Goal: Ask a question

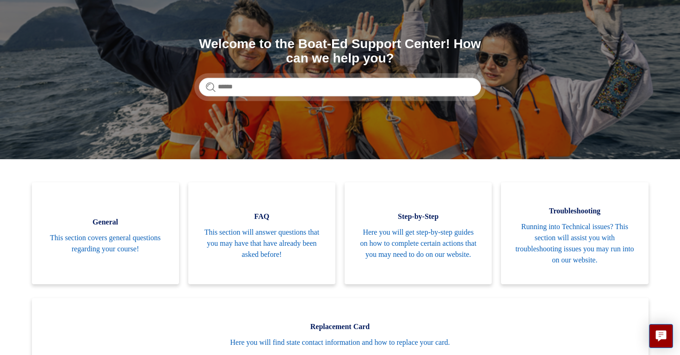
scroll to position [85, 0]
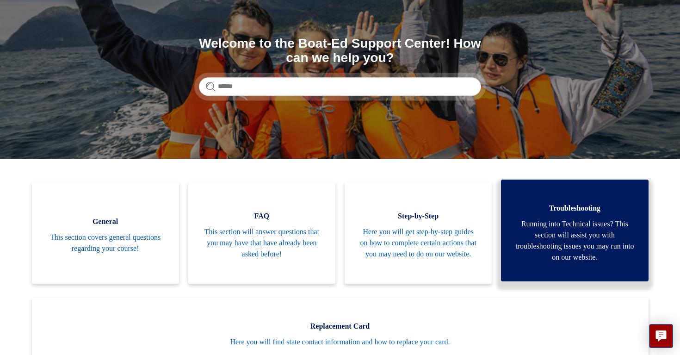
click at [511, 230] on link "Troubleshooting Running into Technical issues? This section will assist you wit…" at bounding box center [574, 230] width 147 height 102
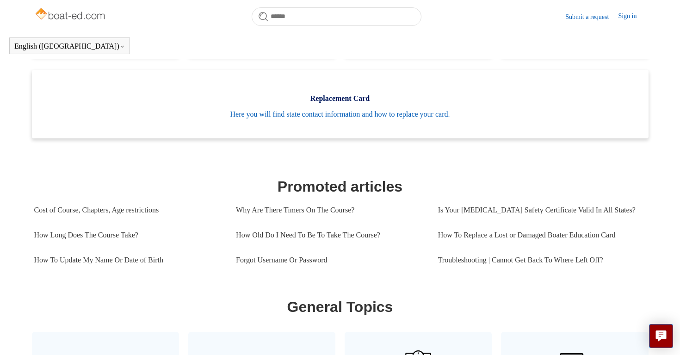
scroll to position [290, 0]
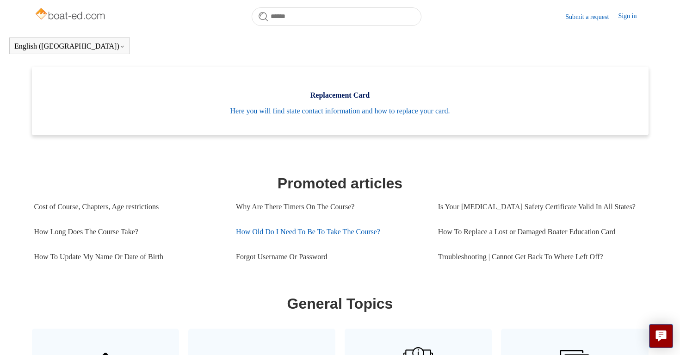
click at [250, 227] on link "How Old Do I Need To Be To Take The Course?" at bounding box center [330, 231] width 188 height 25
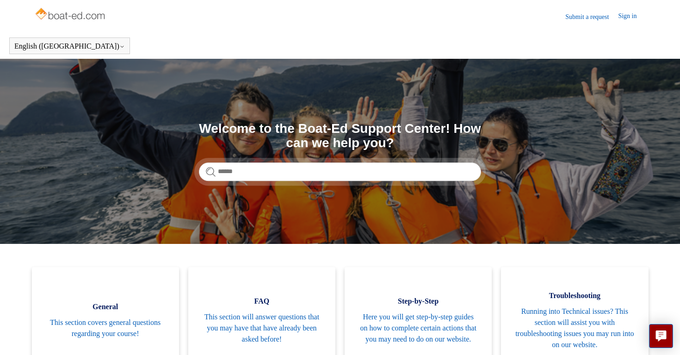
scroll to position [0, 0]
click at [572, 17] on link "Submit a request" at bounding box center [591, 17] width 53 height 10
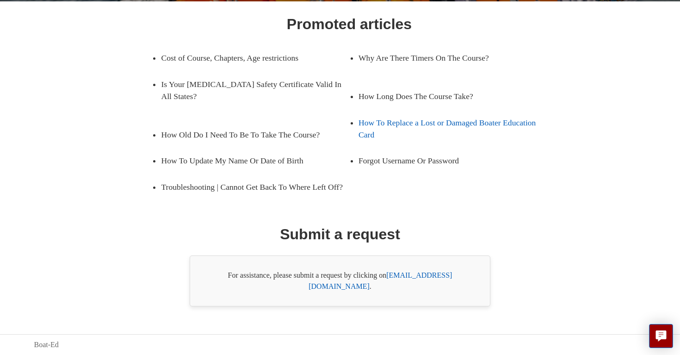
scroll to position [143, 0]
click at [408, 288] on link "[EMAIL_ADDRESS][DOMAIN_NAME]" at bounding box center [379, 280] width 143 height 19
